Goal: Information Seeking & Learning: Learn about a topic

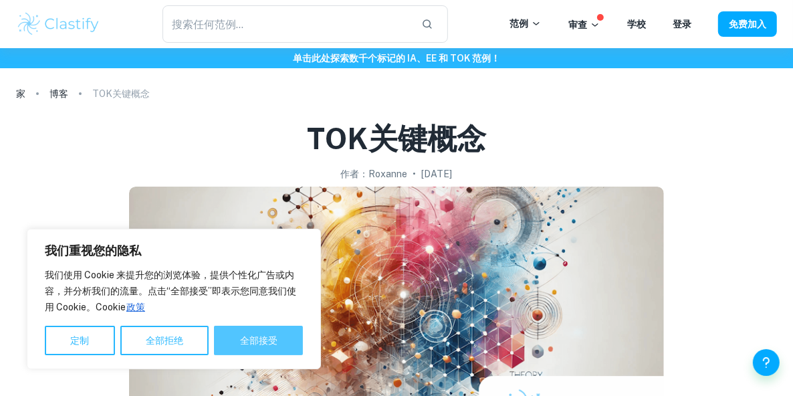
click at [260, 336] on font "全部接受" at bounding box center [258, 340] width 37 height 11
checkbox input "true"
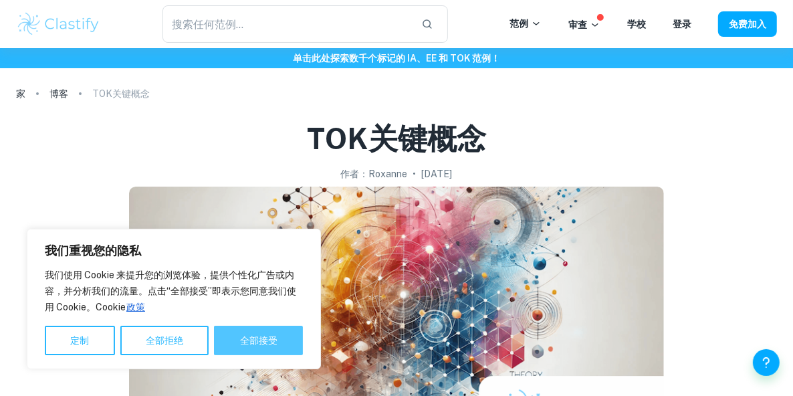
checkbox input "true"
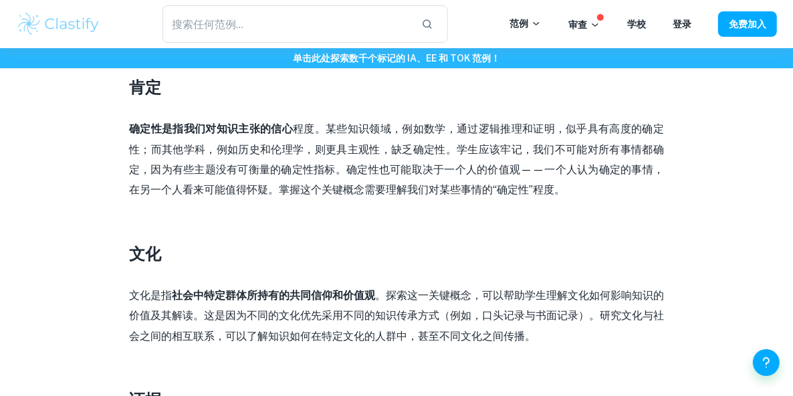
scroll to position [711, 0]
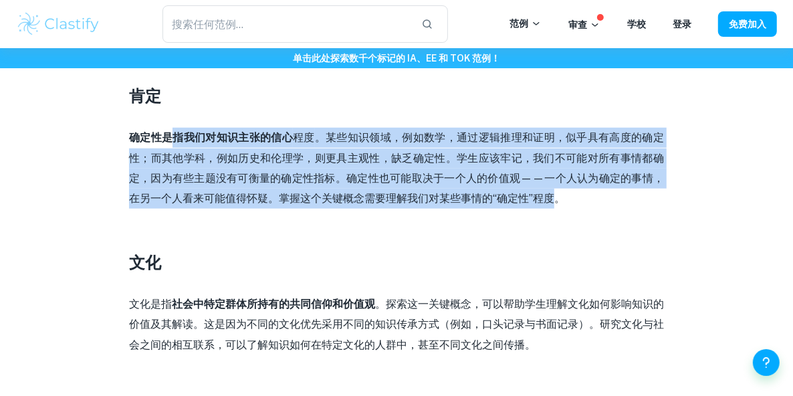
drag, startPoint x: 559, startPoint y: 194, endPoint x: 168, endPoint y: 140, distance: 394.3
click at [168, 140] on p "确定性是指我们对知识主张的信心 程度 。某些知识领域，例如数学，通过逻辑推理和证明，似乎具有高度的确定性；而其他学科，例如历史和伦理学，则更具主观性，缺乏确定…" at bounding box center [396, 169] width 535 height 82
click at [168, 140] on font "确定性是指我们对知识主张的信心" at bounding box center [211, 137] width 164 height 13
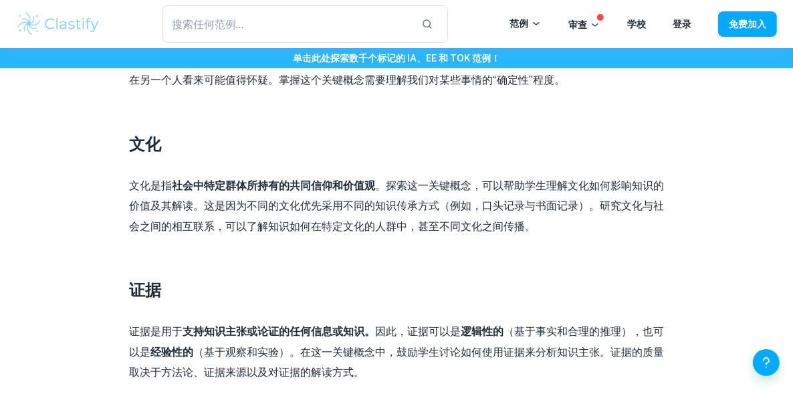
scroll to position [835, 0]
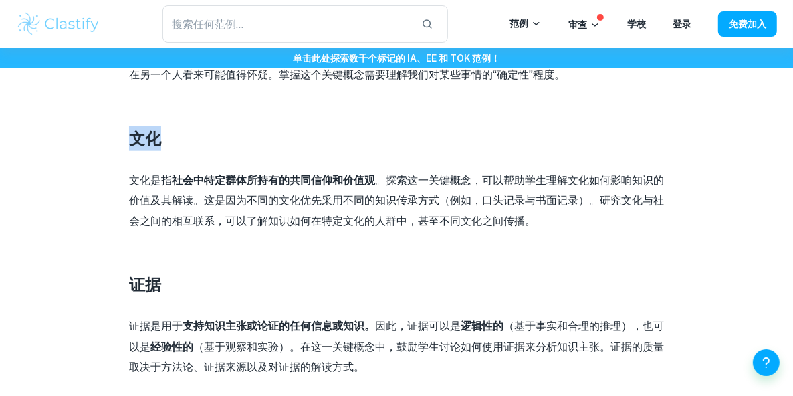
drag, startPoint x: 162, startPoint y: 143, endPoint x: 114, endPoint y: 145, distance: 47.5
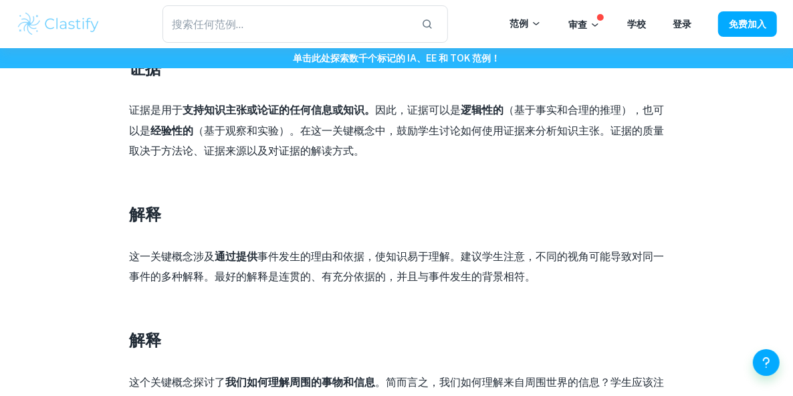
click at [114, 145] on div "TOK关键概念 作者： [PERSON_NAME] • [DATE] 获取关于你的TOK 论文 的反馈 仅由官方 IB 考官评分 了解更多 知识理论 (TOK…" at bounding box center [396, 348] width 761 height 2593
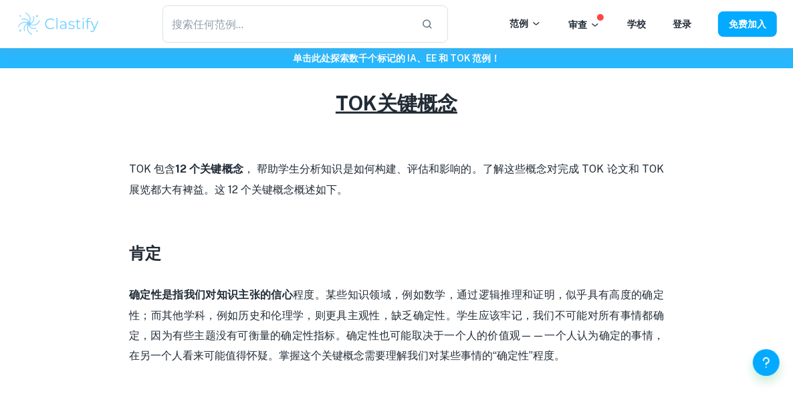
scroll to position [556, 0]
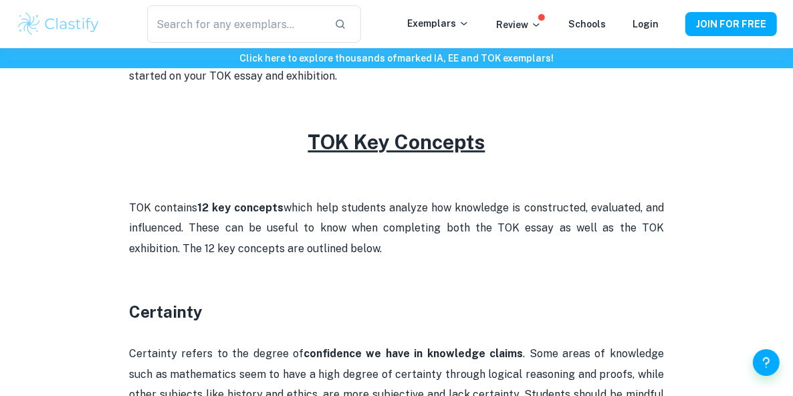
click at [349, 291] on p at bounding box center [396, 290] width 535 height 20
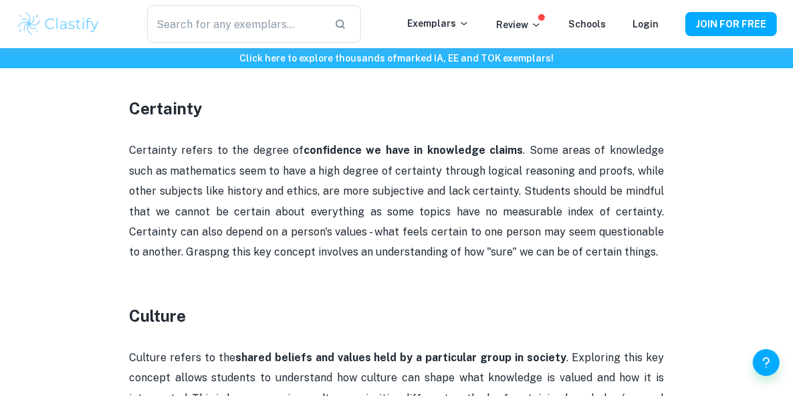
scroll to position [758, 0]
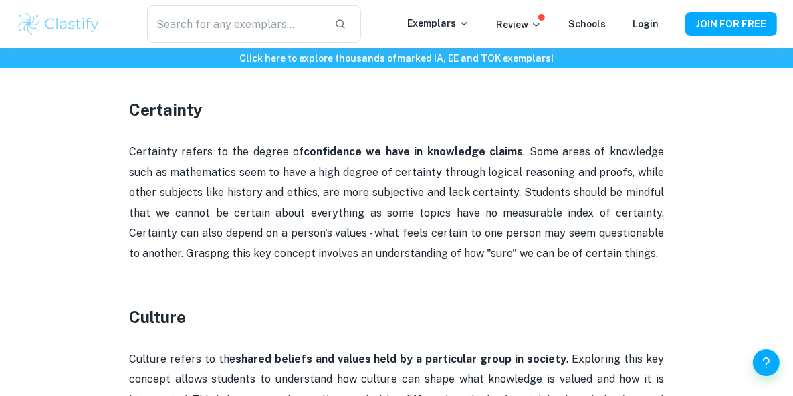
click at [392, 88] on p at bounding box center [396, 88] width 535 height 20
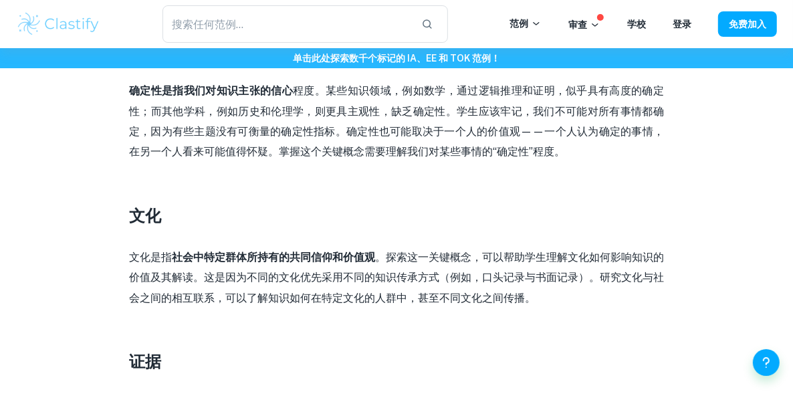
scroll to position [717, 0]
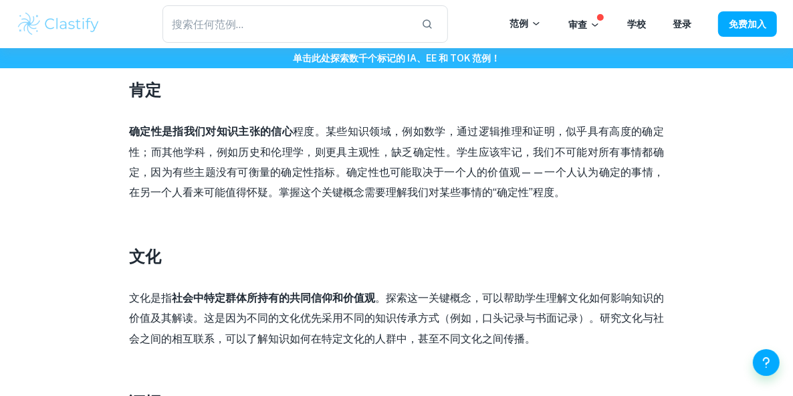
click at [419, 241] on p at bounding box center [396, 233] width 535 height 20
drag, startPoint x: 132, startPoint y: 128, endPoint x: 569, endPoint y: 193, distance: 441.0
click at [569, 193] on p "确定性是指我们对知识主张的信心 程度 。某些知识领域，例如数学，通过逻辑推理和证明，似乎具有高度的确定性；而其他学科，例如历史和伦理学，则更具主观性，缺乏确定…" at bounding box center [396, 163] width 535 height 82
copy p "确定性是指我们对知识主张的信心 程度 。某些知识领域，例如数学，通过逻辑推理和证明，似乎具有高度的确定性；而其他学科，例如历史和伦理学，则更具主观性，缺乏确定…"
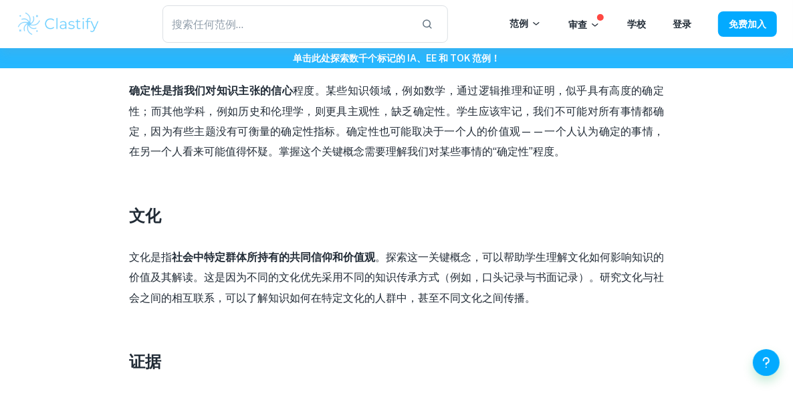
scroll to position [771, 0]
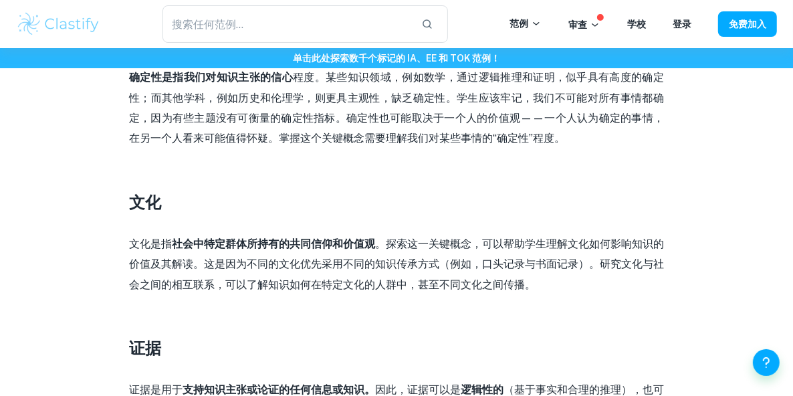
drag, startPoint x: 132, startPoint y: 199, endPoint x: 537, endPoint y: 286, distance: 414.6
copy div "文化 文化是指 社会中特定群体所持有的共同信仰和价值观 。探索这一关键概念，可以帮助学生理解文化如何影响知识的价值及其解读。这是因为不同的文化优先采用不同的知…"
